Goal: Information Seeking & Learning: Learn about a topic

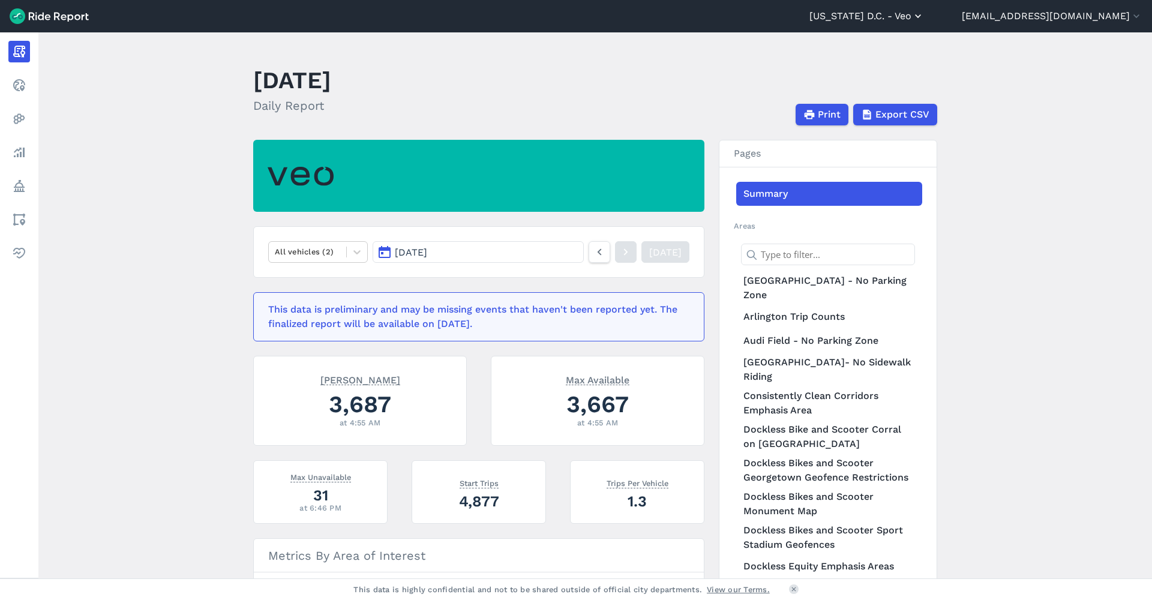
click at [924, 16] on button "[US_STATE] D.C. - Veo" at bounding box center [866, 16] width 115 height 14
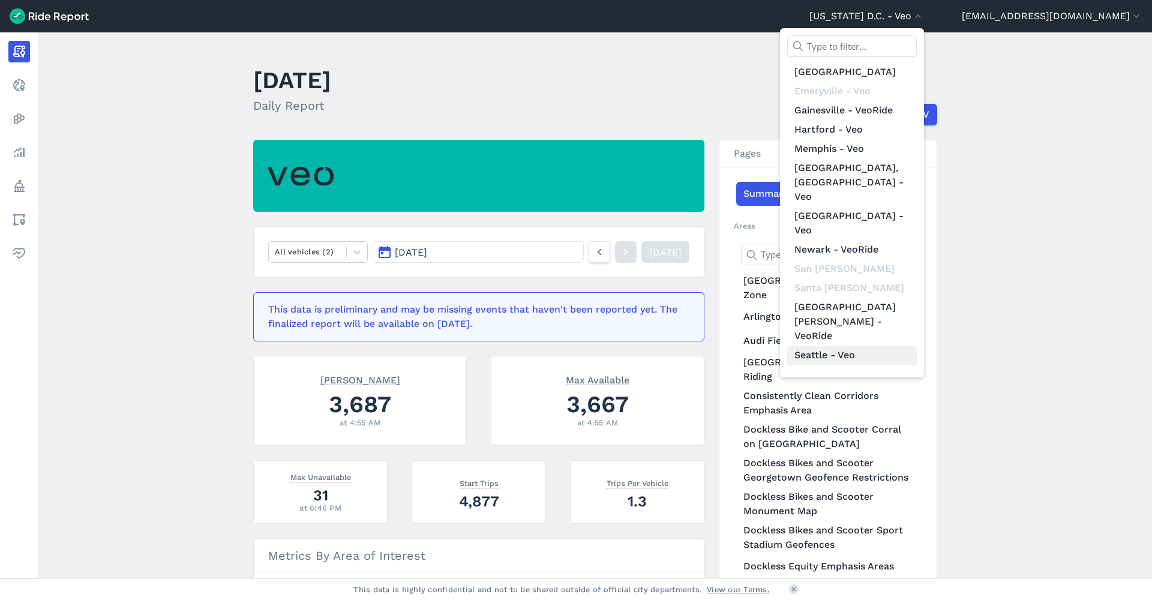
scroll to position [139, 0]
click at [892, 399] on link "The [US_STATE][GEOGRAPHIC_DATA]-Veo" at bounding box center [852, 423] width 130 height 48
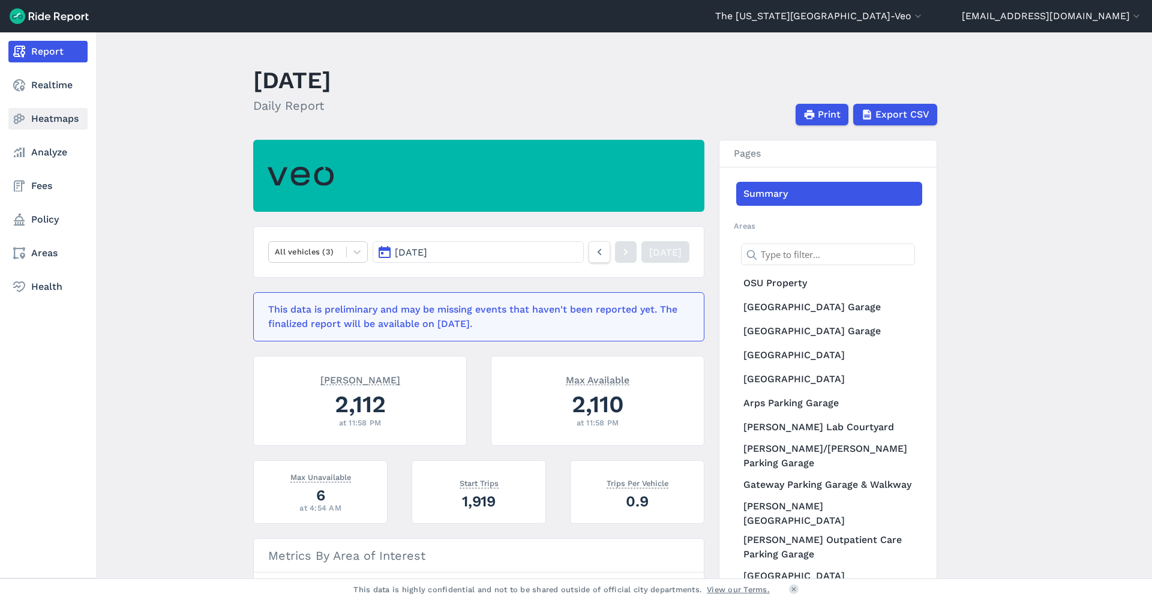
click at [31, 114] on link "Heatmaps" at bounding box center [47, 119] width 79 height 22
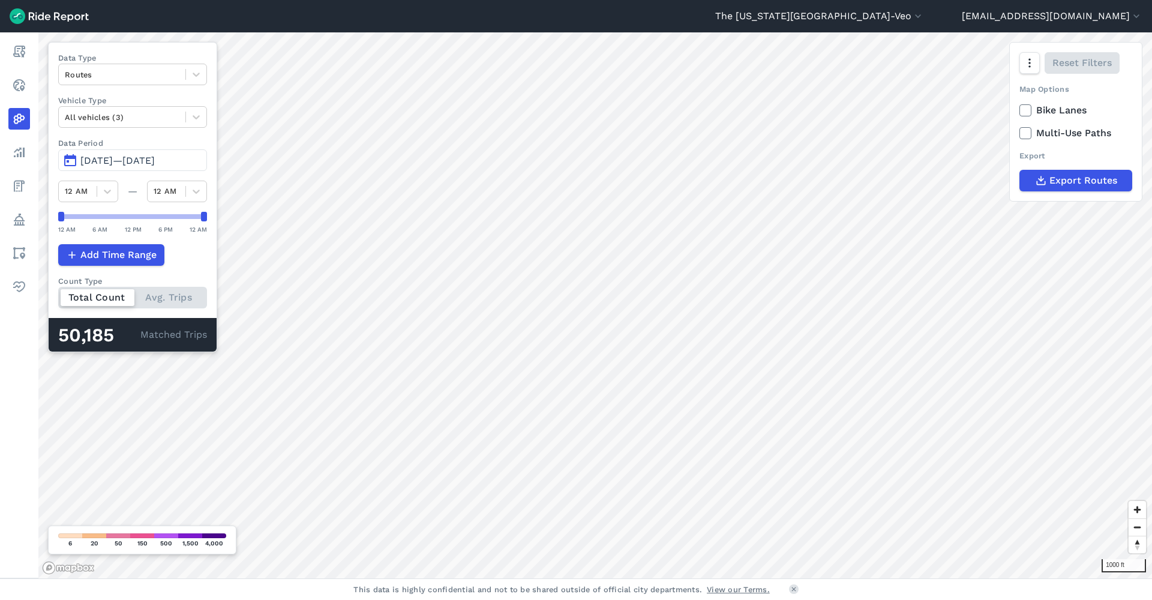
click at [98, 162] on span "[DATE]—[DATE]" at bounding box center [117, 160] width 74 height 11
click at [98, 160] on span "[DATE]—[DATE]" at bounding box center [117, 160] width 74 height 11
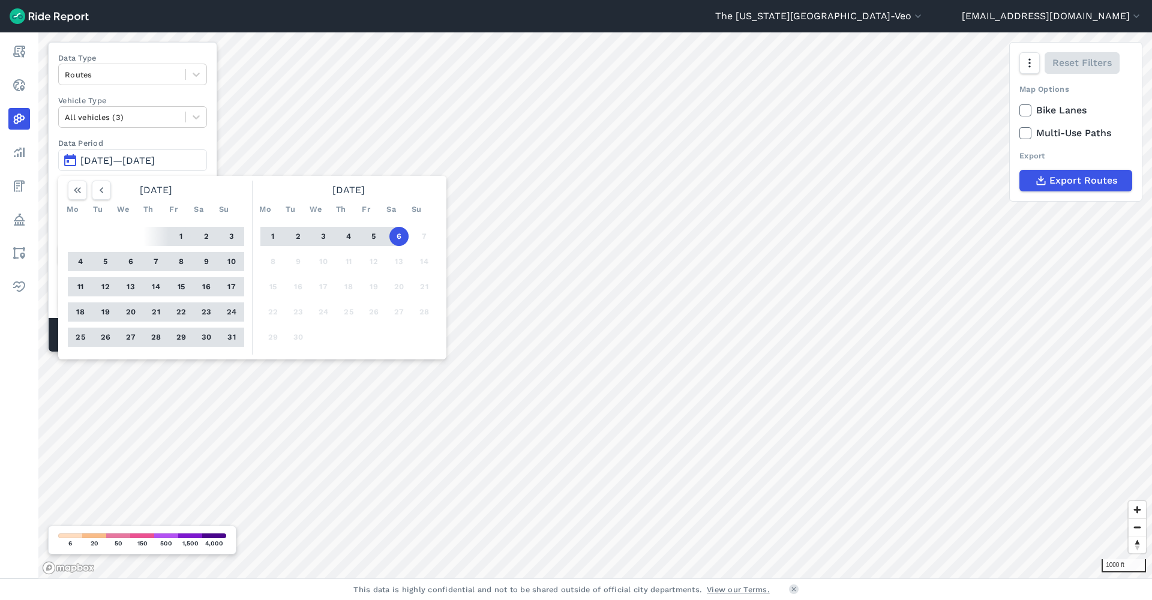
click at [182, 241] on button "1" at bounding box center [181, 236] width 19 height 19
click at [236, 343] on button "31" at bounding box center [231, 337] width 19 height 19
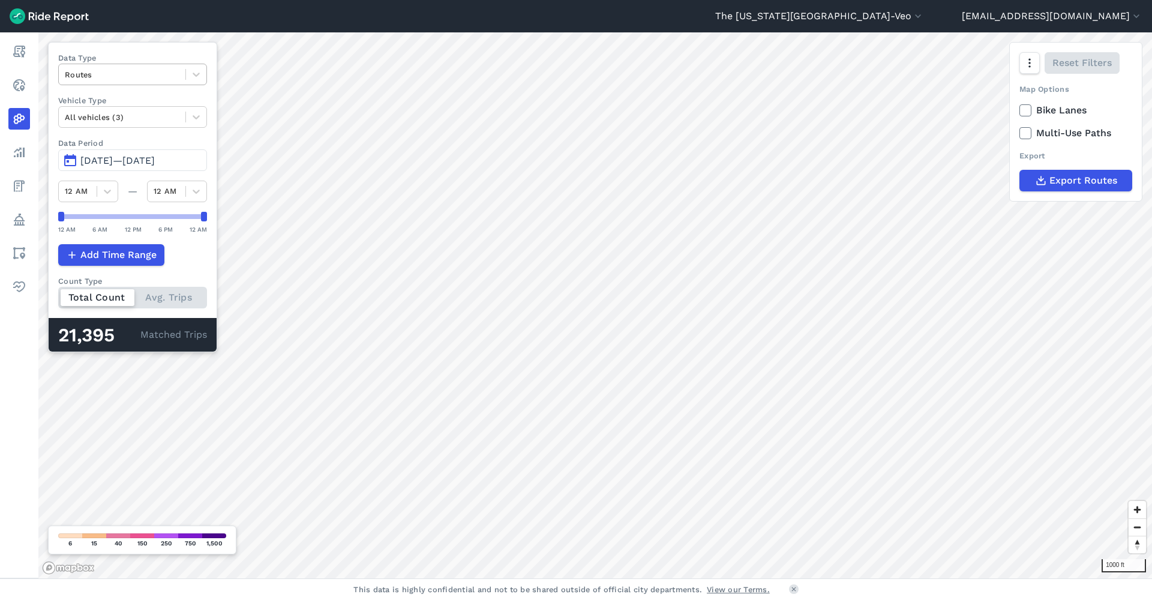
click at [95, 77] on div at bounding box center [122, 75] width 115 height 14
click at [92, 99] on div "Trip Starts" at bounding box center [132, 102] width 149 height 21
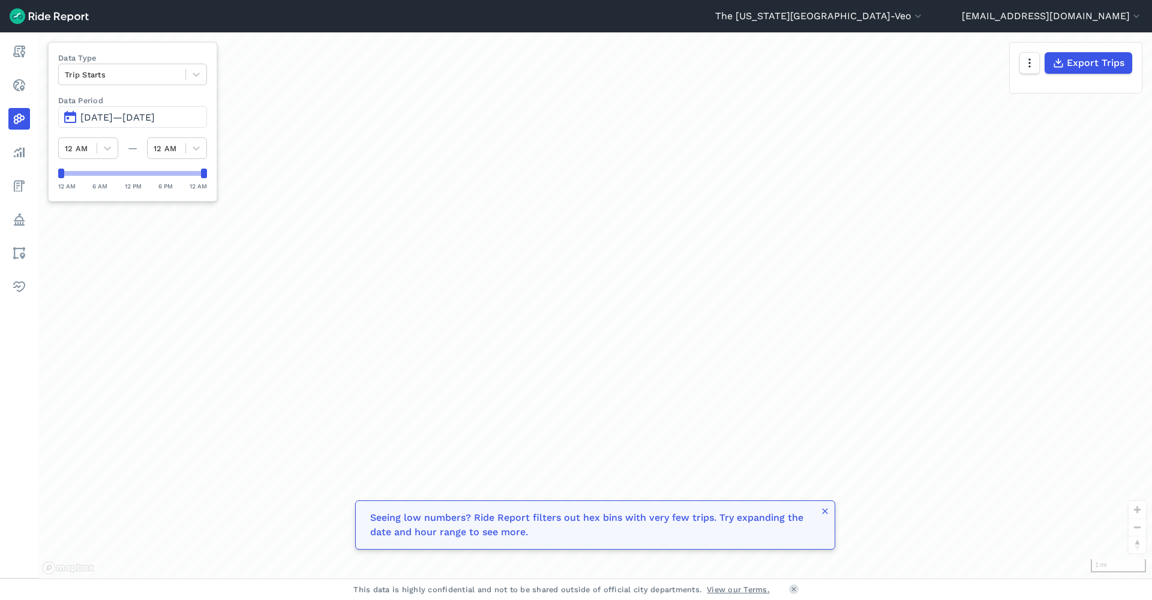
click at [716, 316] on div "loading" at bounding box center [595, 305] width 1114 height 546
click at [153, 79] on div at bounding box center [122, 75] width 115 height 14
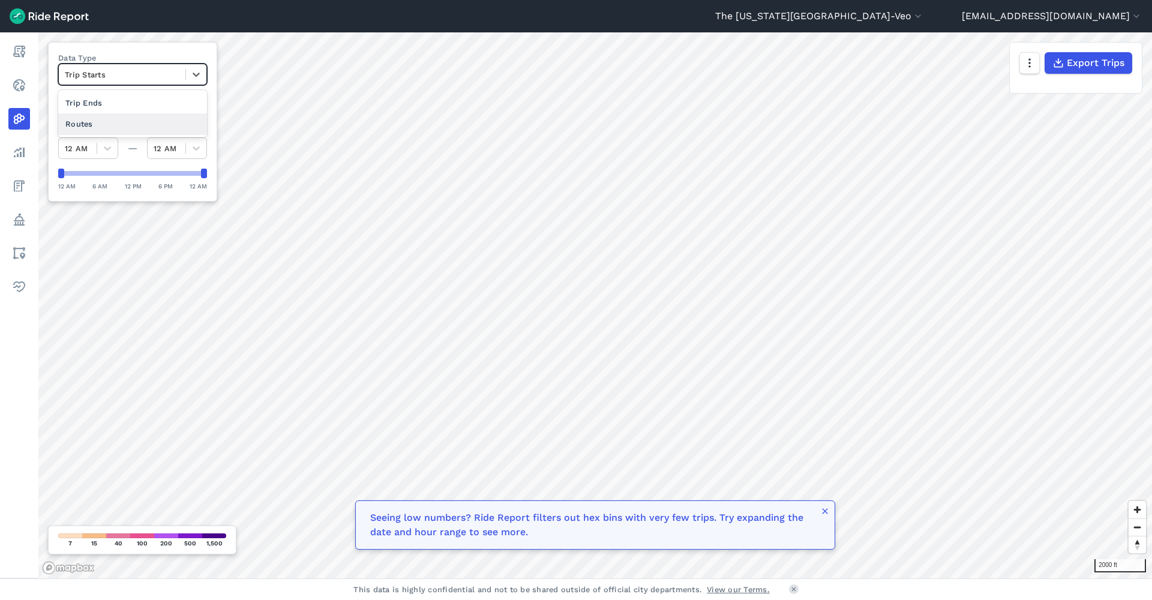
click at [133, 121] on div "Routes" at bounding box center [132, 123] width 149 height 21
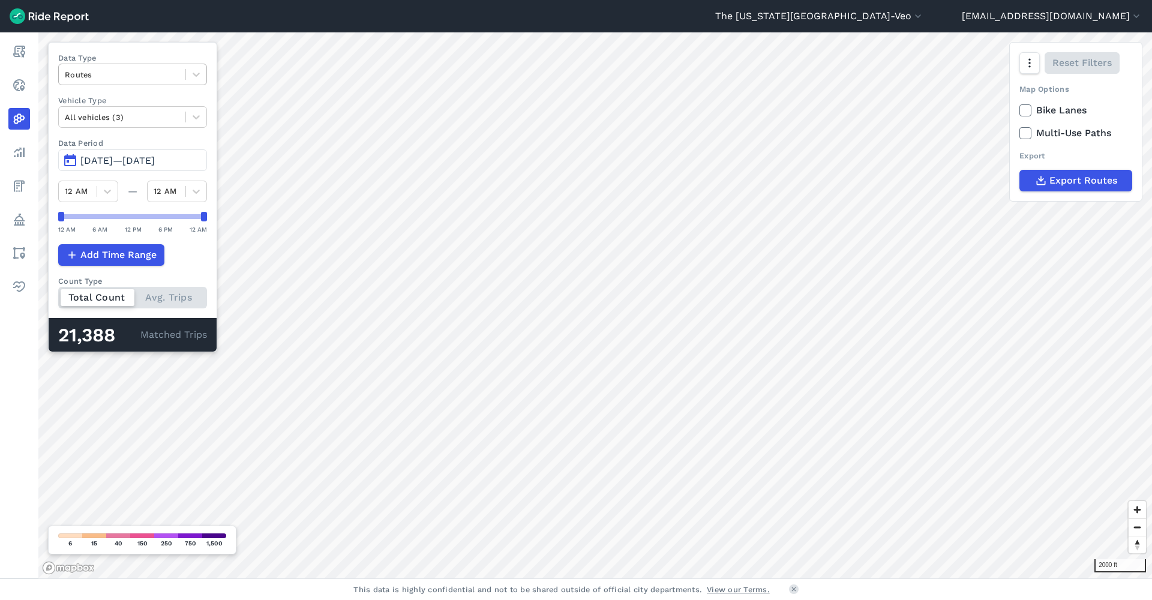
click at [109, 72] on div at bounding box center [122, 75] width 115 height 14
click at [98, 114] on div "Trip Ends" at bounding box center [132, 123] width 149 height 21
